Goal: Transaction & Acquisition: Purchase product/service

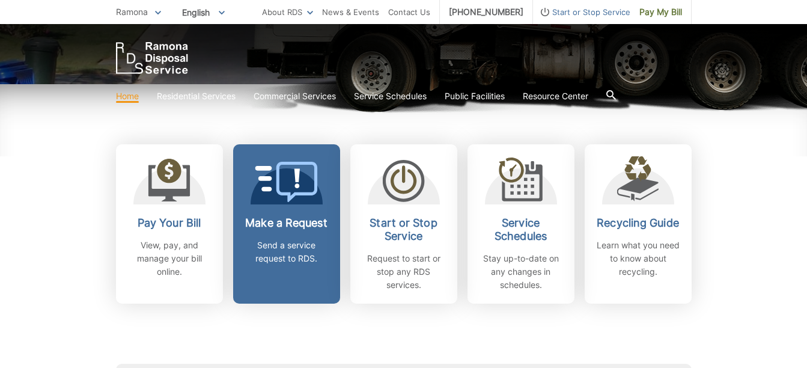
scroll to position [300, 0]
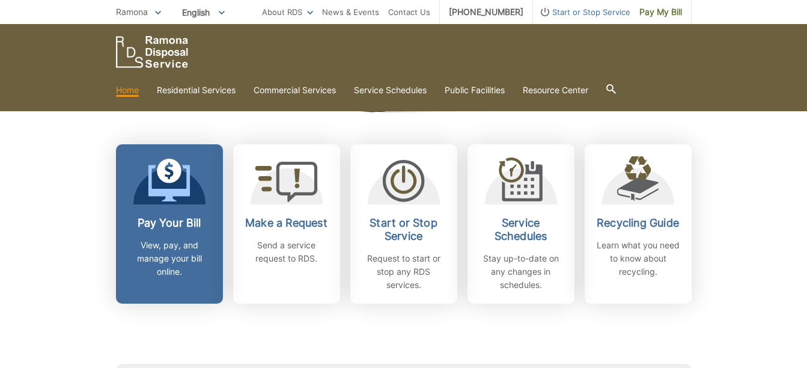
click at [160, 225] on h2 "Pay Your Bill" at bounding box center [169, 222] width 89 height 13
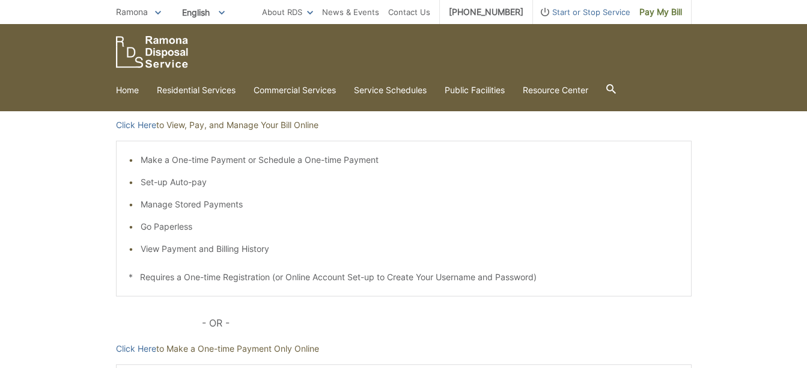
scroll to position [180, 0]
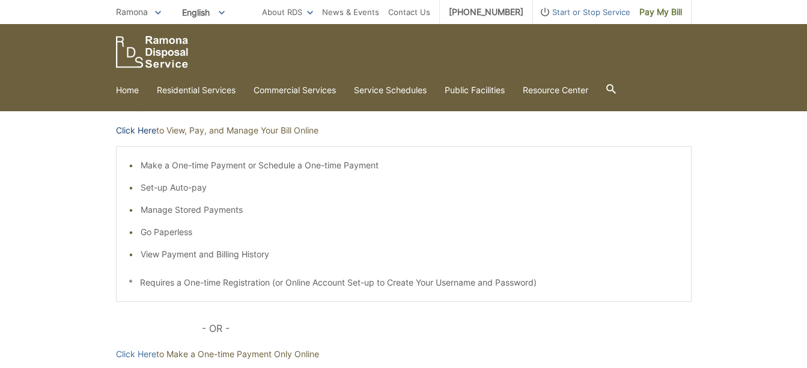
click at [136, 130] on link "Click Here" at bounding box center [136, 130] width 40 height 13
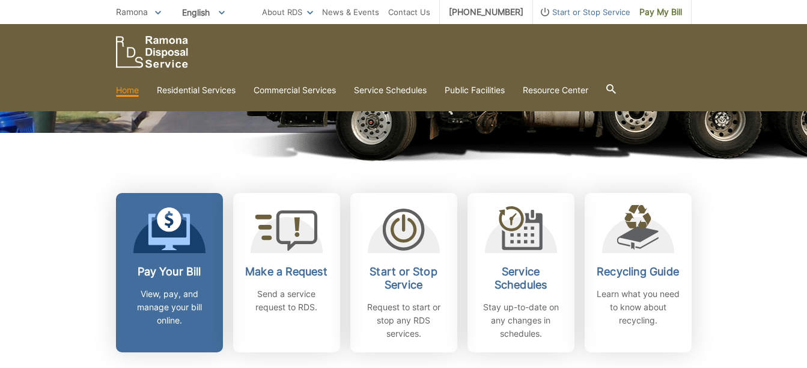
scroll to position [240, 0]
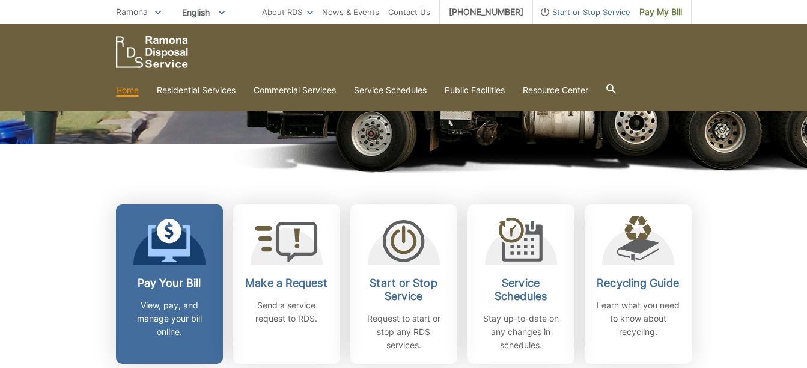
click at [162, 288] on h2 "Pay Your Bill" at bounding box center [169, 282] width 89 height 13
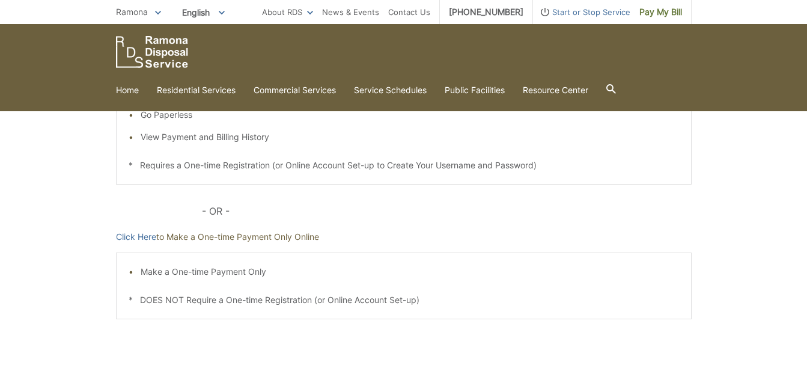
scroll to position [300, 0]
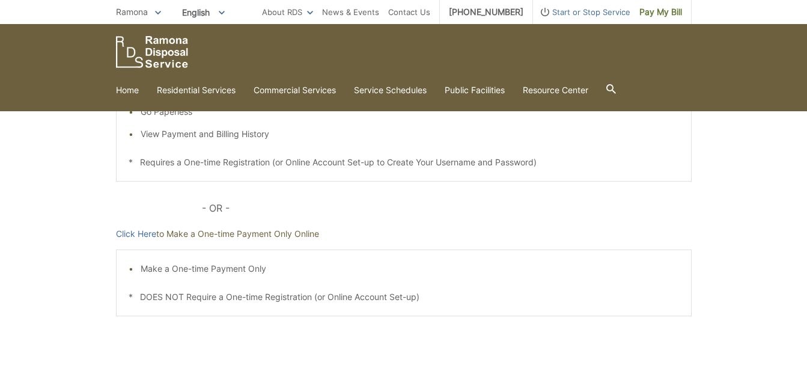
click at [139, 233] on link "Click Here" at bounding box center [136, 233] width 40 height 13
click at [37, 211] on div "Pay Your [PERSON_NAME] Here to View, Pay, and Manage Your Bill Online Make a On…" at bounding box center [403, 152] width 807 height 484
